Goal: Information Seeking & Learning: Learn about a topic

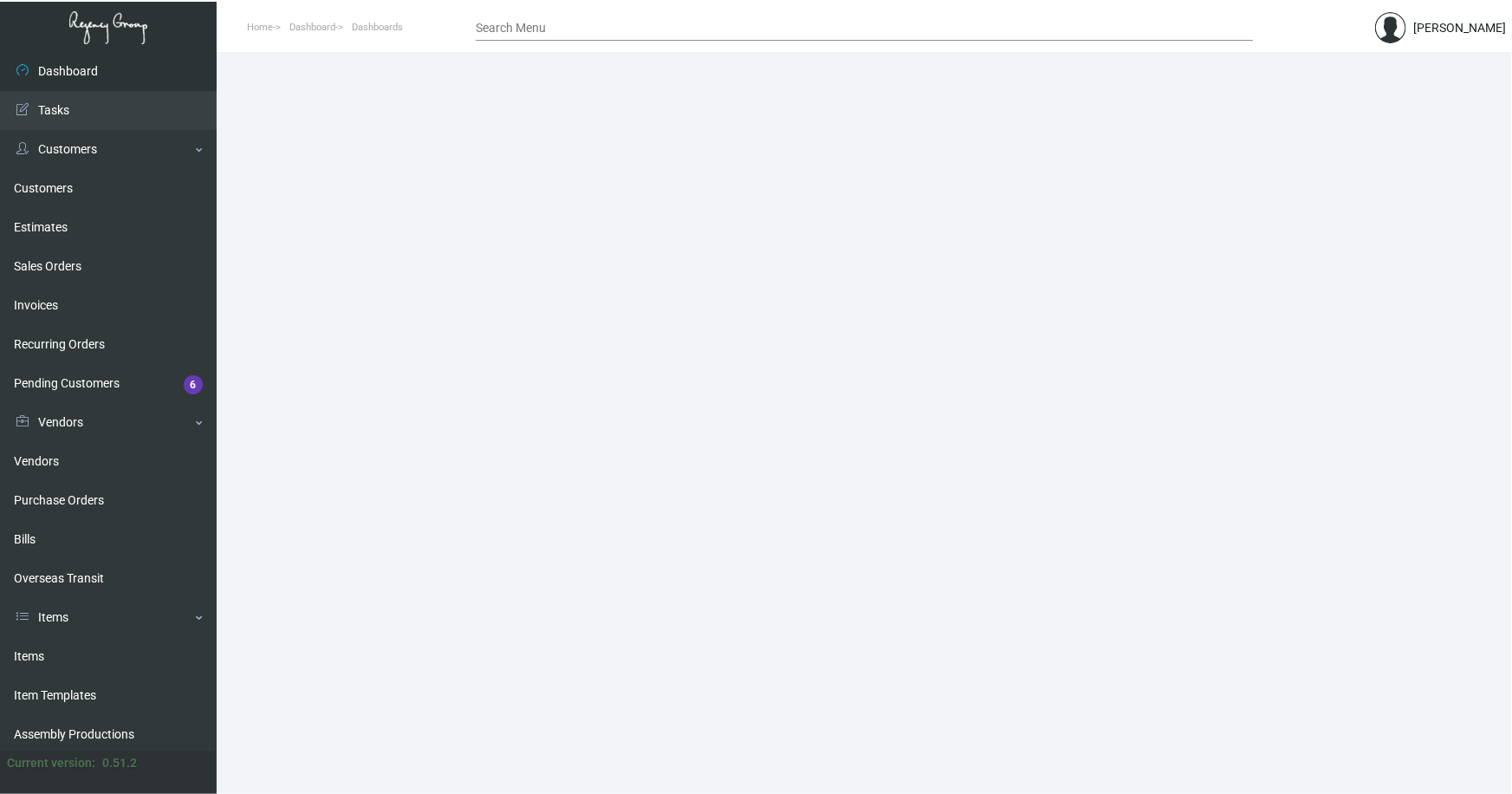
drag, startPoint x: 34, startPoint y: 655, endPoint x: 276, endPoint y: 473, distance: 302.8
click at [35, 655] on link "Items" at bounding box center [108, 657] width 217 height 39
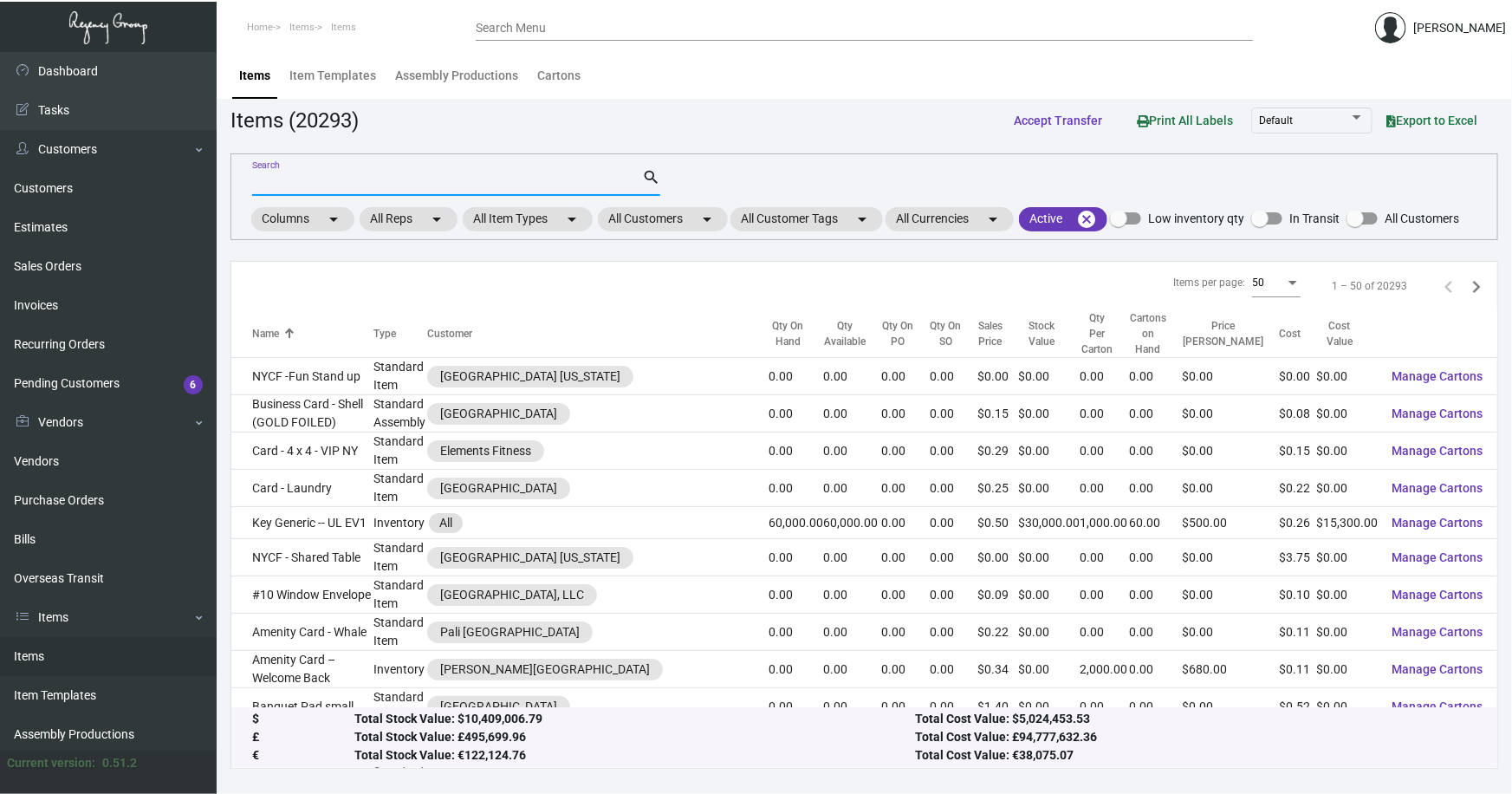
click at [379, 185] on input "Search" at bounding box center [447, 182] width 390 height 14
type input "kitano"
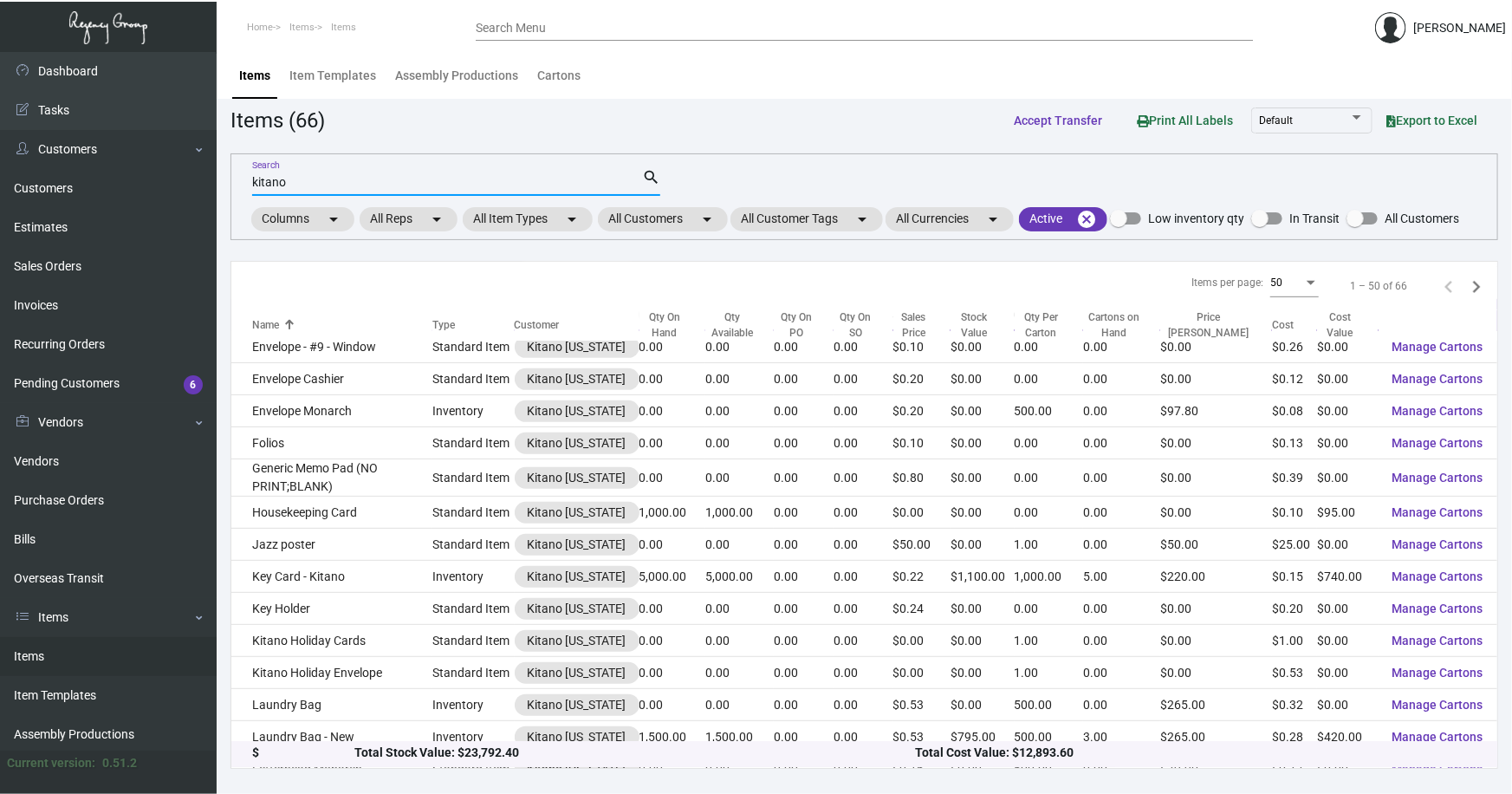
scroll to position [551, 0]
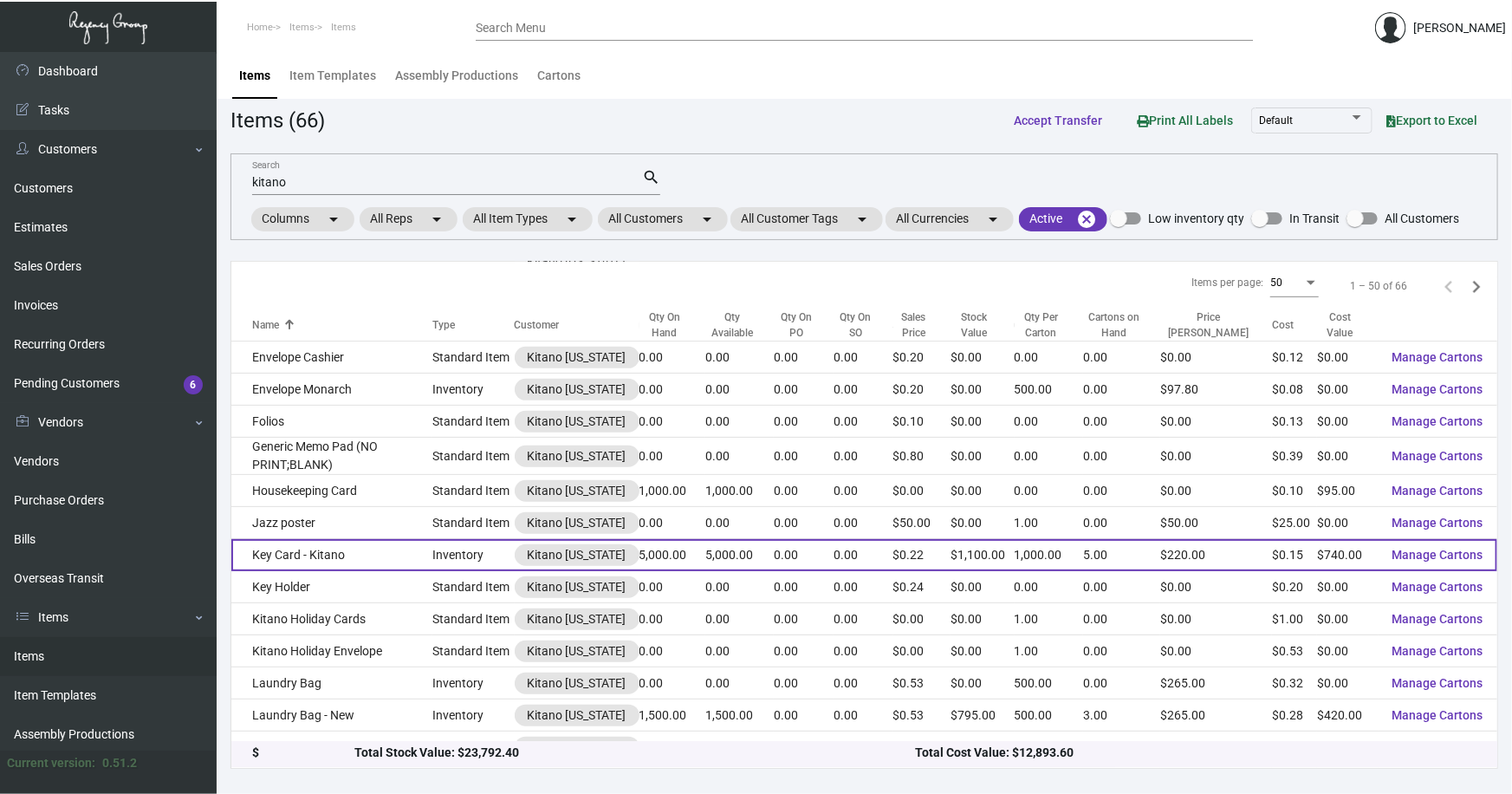
click at [335, 550] on td "Key Card - Kitano" at bounding box center [331, 555] width 201 height 32
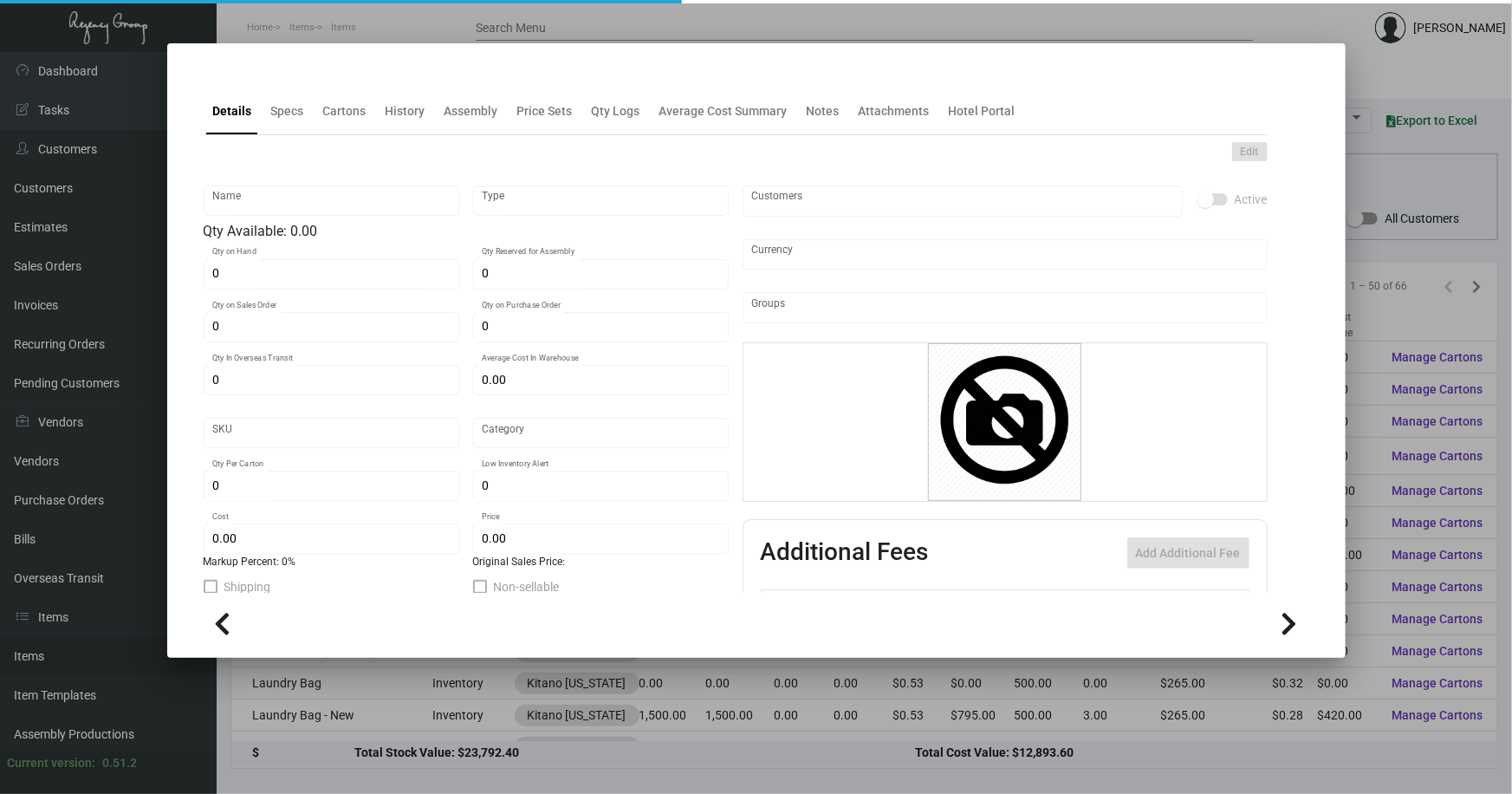
type input "Key Card - Kitano"
type input "Inventory"
type input "5,000"
type input "$ 0.186"
type input "1673"
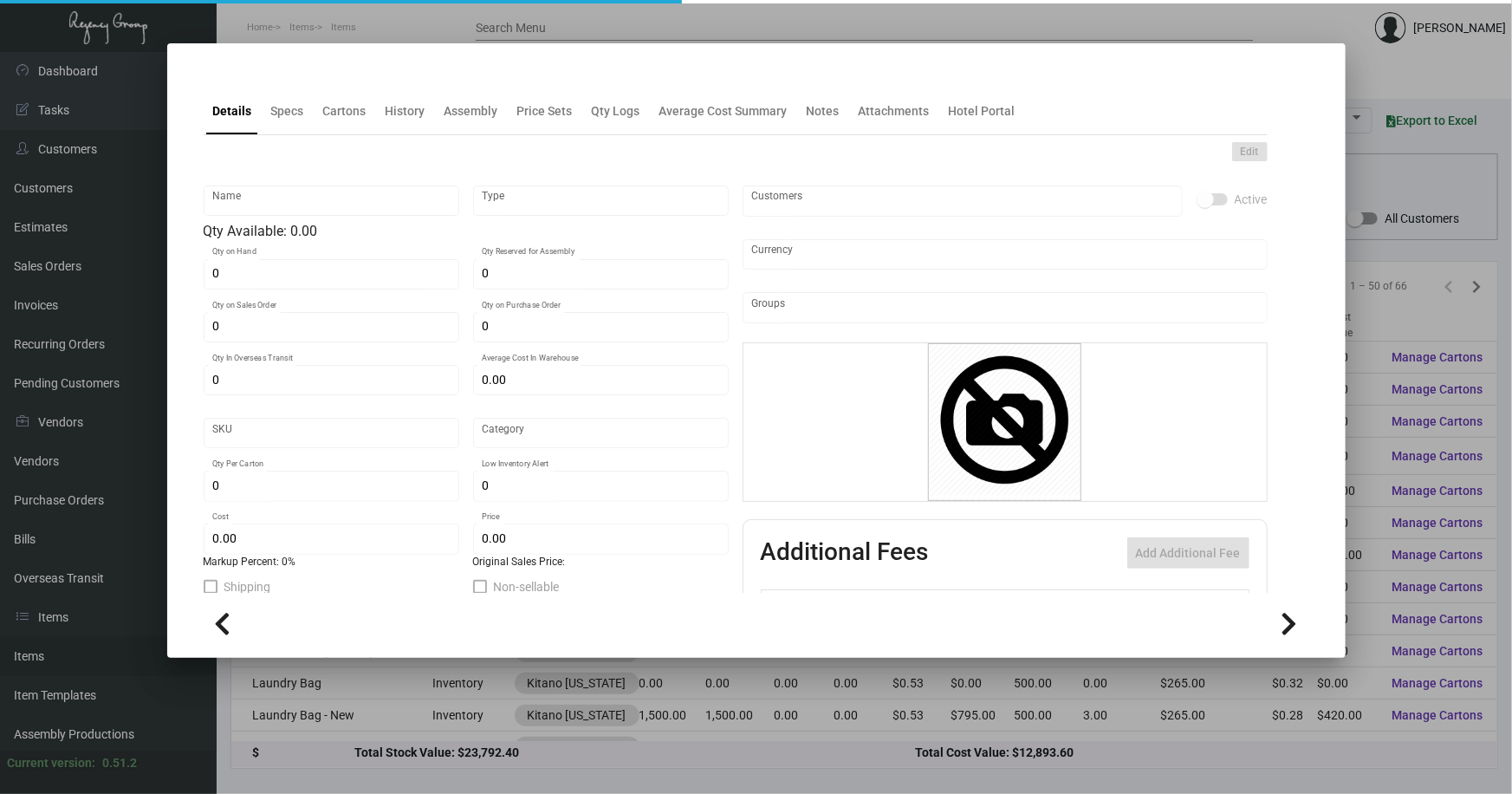
type input "Standard"
type input "1,000"
type input "$ 0.148"
type input "$ 0.22"
type textarea "Key Cards: Size CR80 #30 mill white laminated plastic, printing 6/1, 4 color pr…"
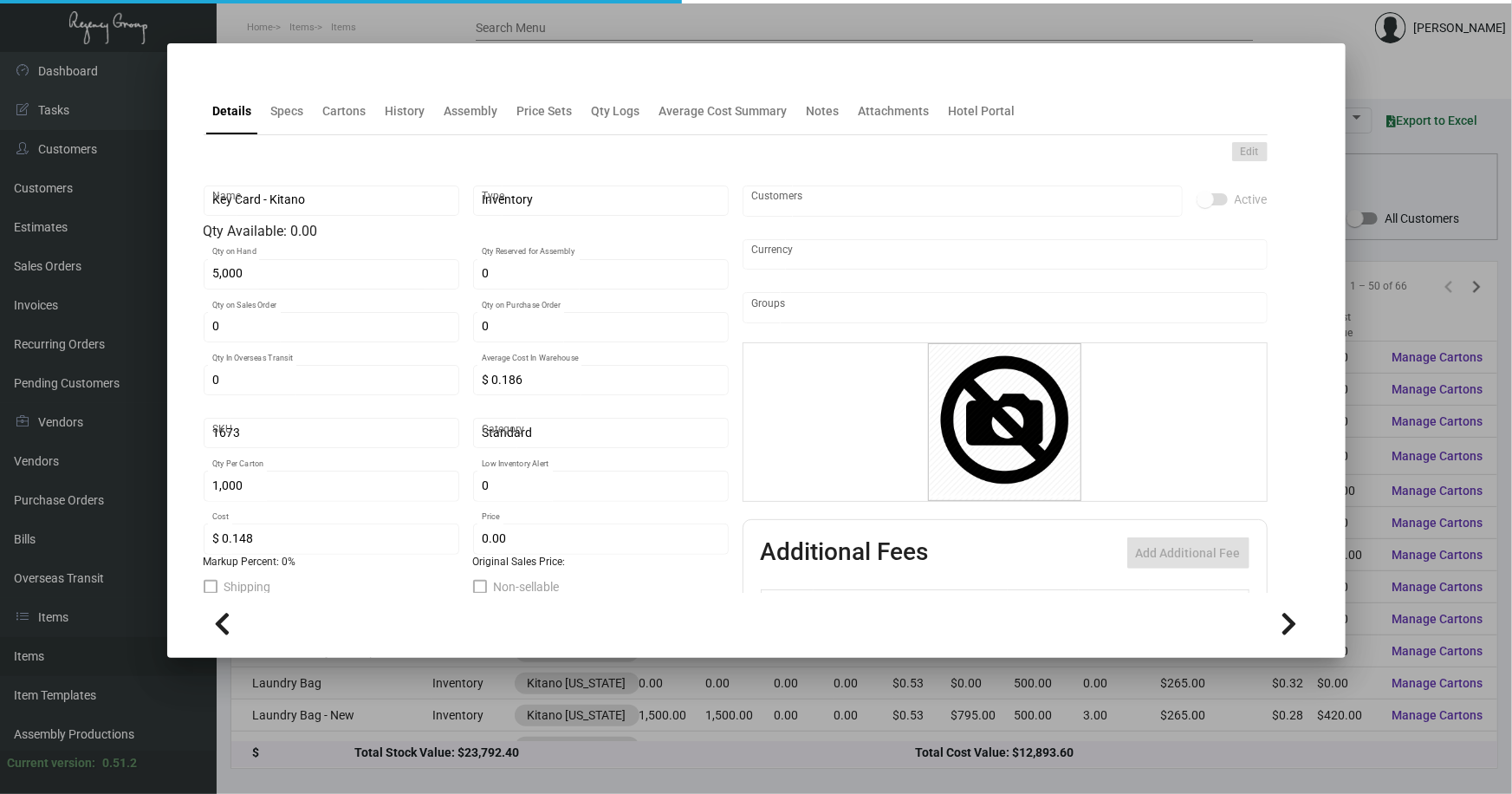
type textarea "Key Cards: Size CR80 #30 mill white laminated plastic, printing 6/1, 4 color pr…"
checkbox input "true"
type input "United States Dollar $"
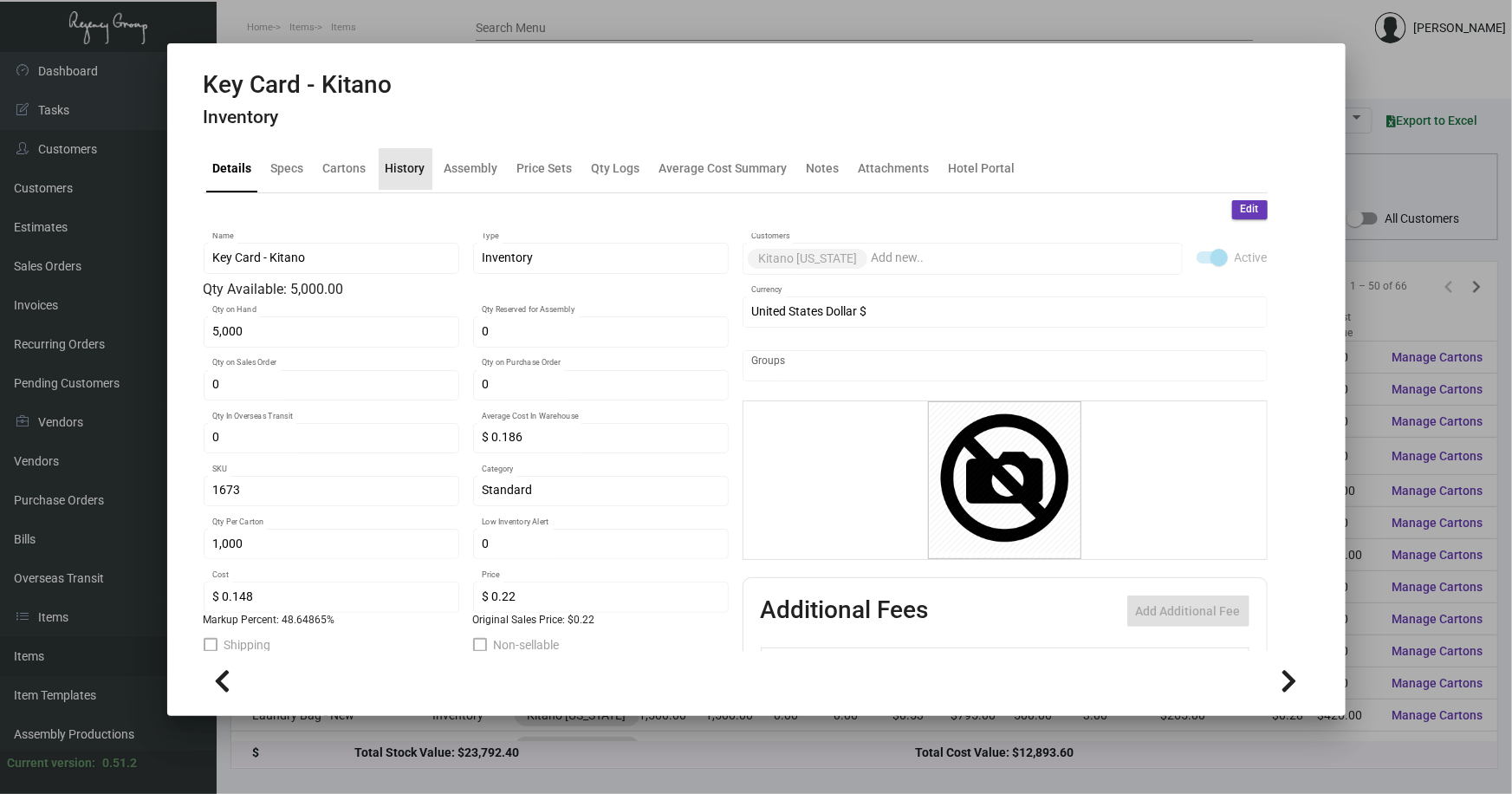
click at [411, 171] on div "History" at bounding box center [405, 167] width 40 height 18
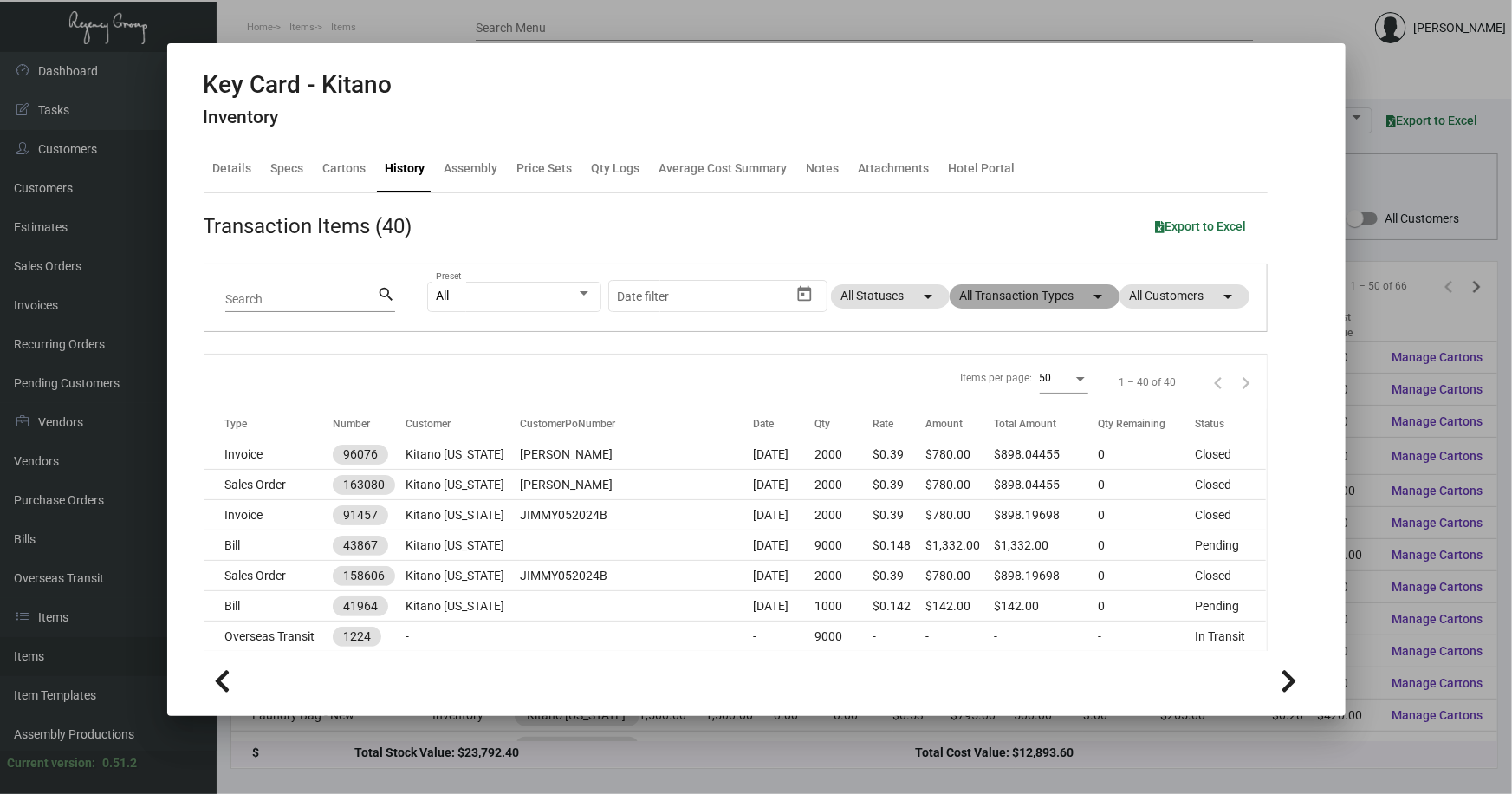
click at [1033, 297] on mat-chip "All Transaction Types arrow_drop_down" at bounding box center [1035, 296] width 170 height 24
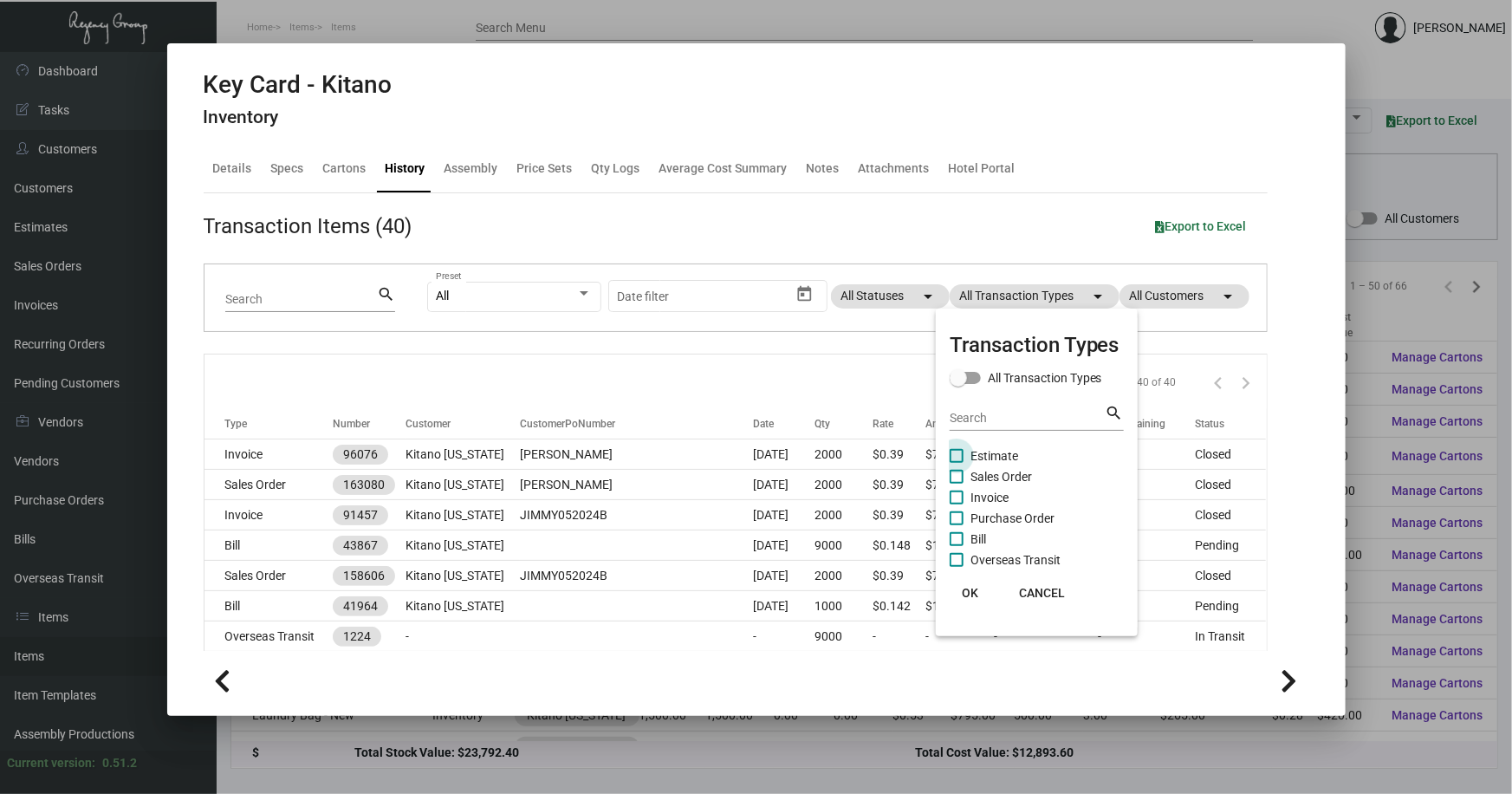
click at [982, 455] on span "Estimate" at bounding box center [994, 455] width 48 height 21
click at [957, 463] on input "Estimate" at bounding box center [956, 463] width 1 height 1
checkbox input "true"
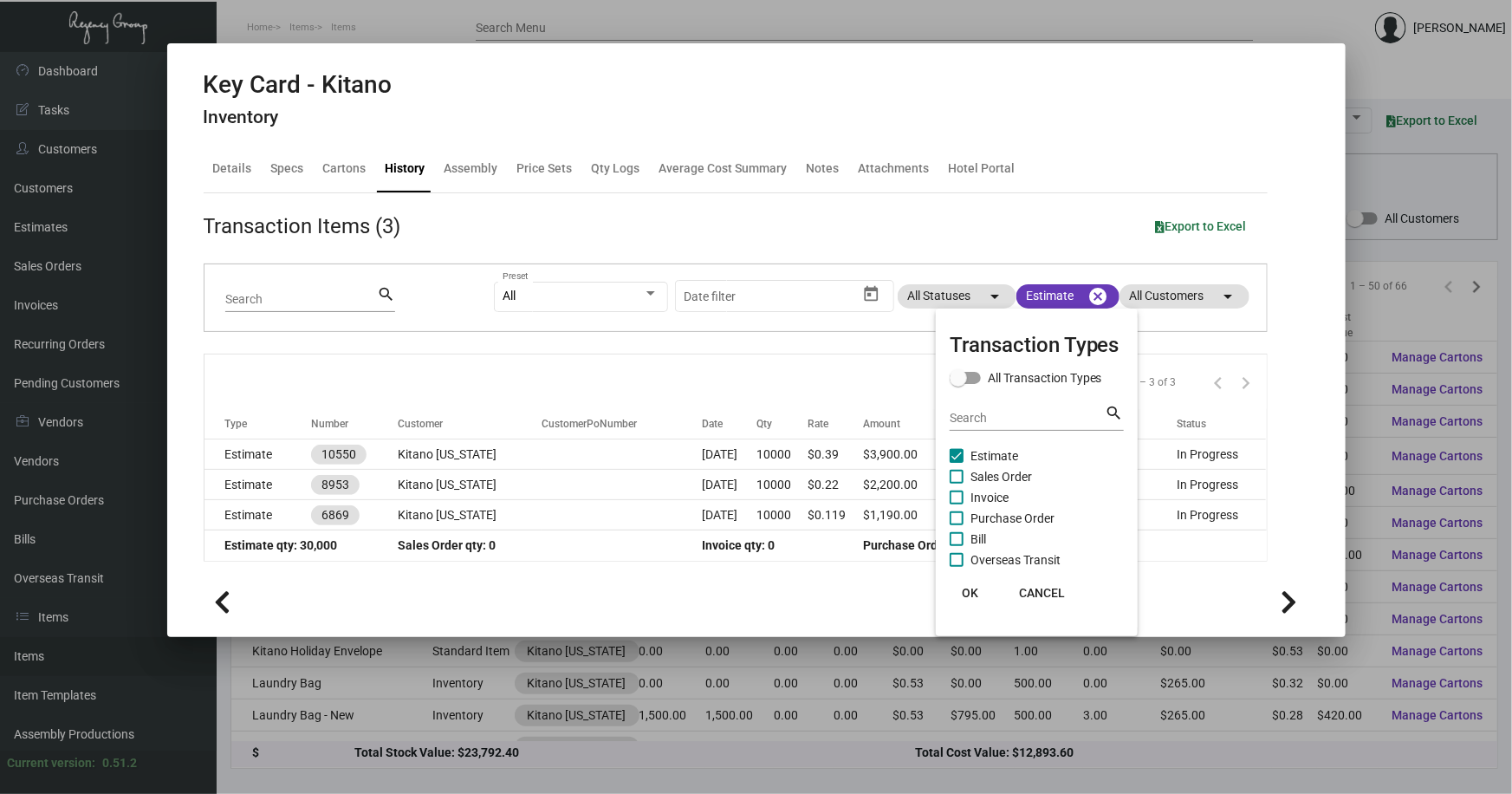
click at [971, 587] on span "OK" at bounding box center [970, 592] width 17 height 14
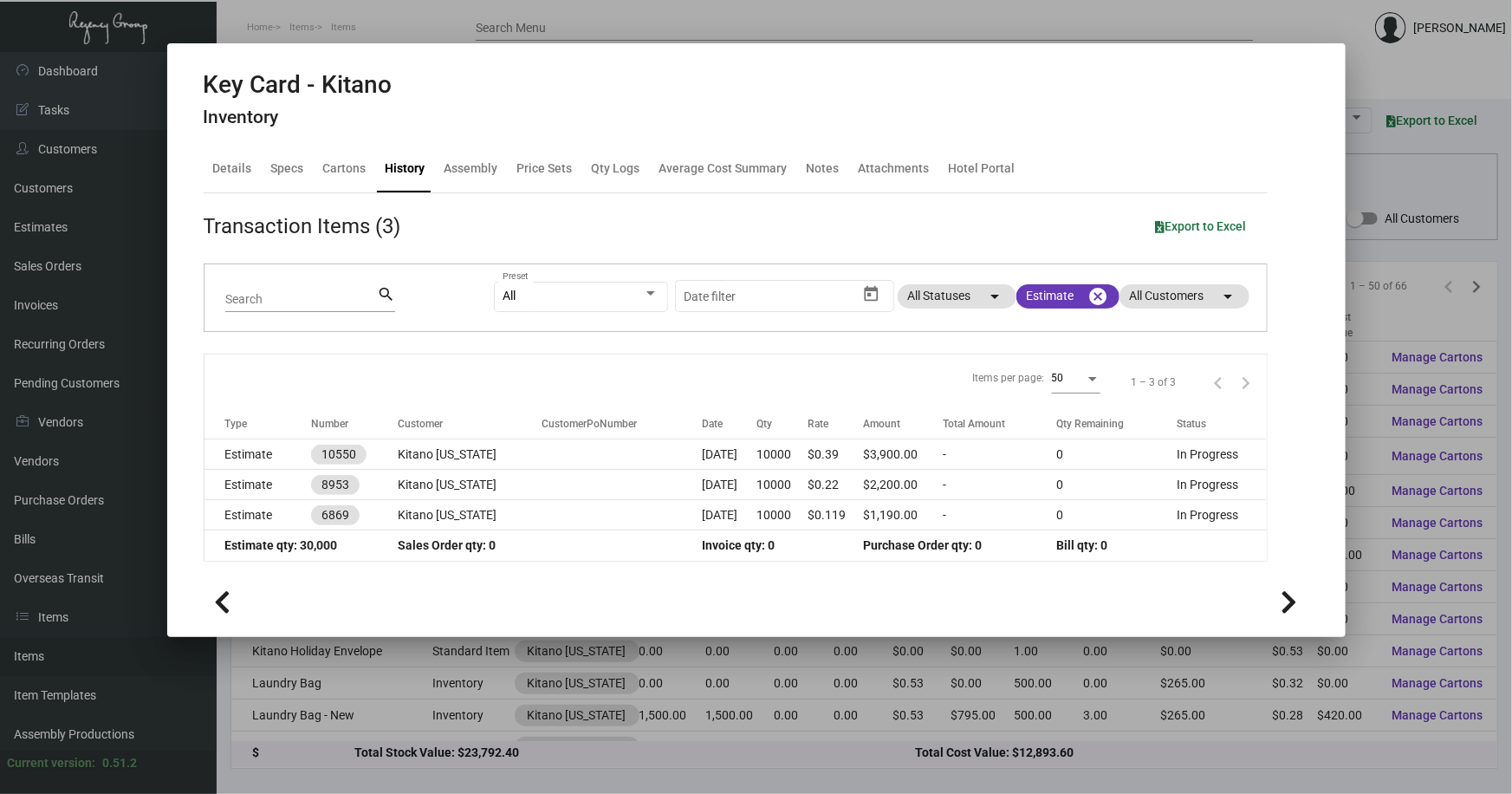
click at [1389, 77] on div at bounding box center [756, 397] width 1512 height 794
